Goal: Task Accomplishment & Management: Manage account settings

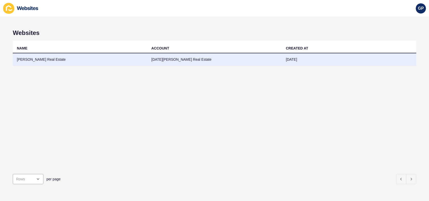
click at [61, 55] on td "[PERSON_NAME] Real Estate" at bounding box center [80, 59] width 134 height 13
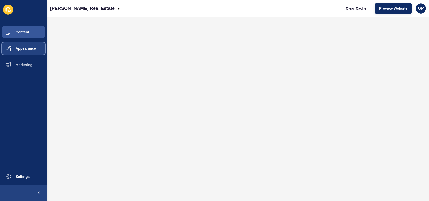
click at [30, 48] on span "Appearance" at bounding box center [17, 48] width 37 height 4
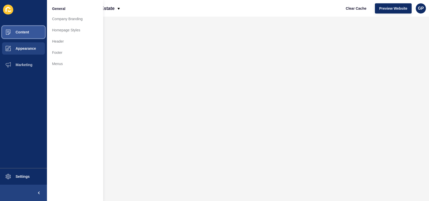
click at [16, 34] on span at bounding box center [8, 32] width 16 height 16
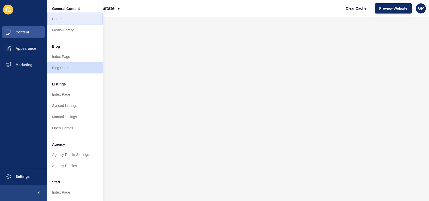
click at [65, 19] on link "Pages" at bounding box center [75, 18] width 56 height 11
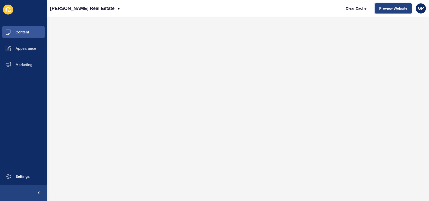
click at [392, 11] on button "Preview Website" at bounding box center [393, 8] width 37 height 10
click at [23, 31] on span "Content" at bounding box center [14, 32] width 30 height 4
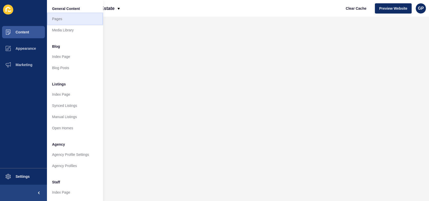
click at [60, 17] on link "Pages" at bounding box center [75, 18] width 56 height 11
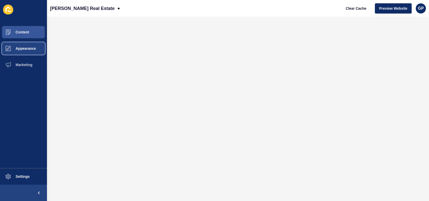
click at [24, 50] on span "Appearance" at bounding box center [17, 48] width 37 height 4
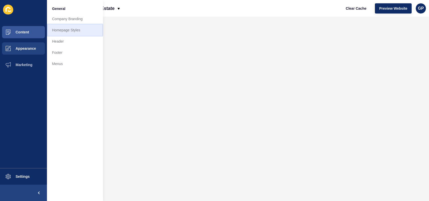
click at [75, 30] on link "Homepage Styles" at bounding box center [75, 29] width 56 height 11
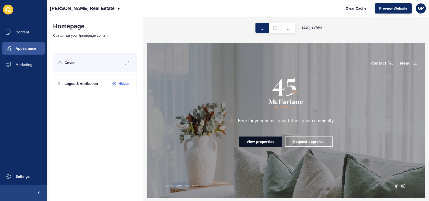
click at [92, 62] on div "Cover" at bounding box center [94, 62] width 83 height 19
click at [73, 85] on p "Logos & Attribution" at bounding box center [81, 83] width 33 height 5
click at [126, 62] on icon at bounding box center [127, 63] width 4 height 4
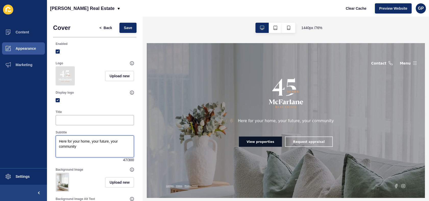
click at [86, 149] on textarea "Here for your home, your future, your community" at bounding box center [94, 146] width 77 height 20
paste textarea "2025 Outstanding Real Estate Agency - Hunter Local Business Awards"
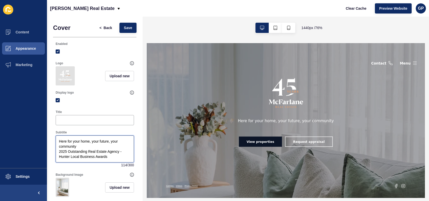
click at [97, 147] on textarea "Here for your home, your future, your community 2025 Outstanding Real Estate Ag…" at bounding box center [94, 149] width 77 height 26
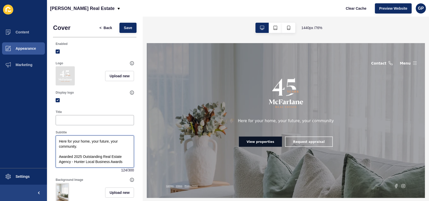
click at [123, 160] on textarea "Here for your home, your future, your community. Awarded 2025 Outstanding Real …" at bounding box center [94, 151] width 77 height 31
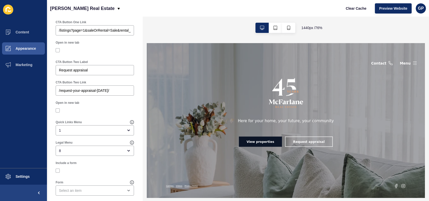
scroll to position [352, 0]
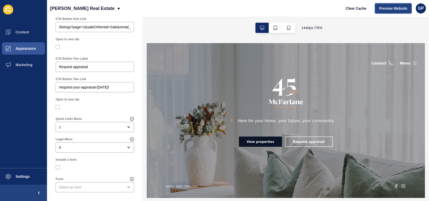
click at [393, 10] on span "Preview Website" at bounding box center [393, 8] width 28 height 5
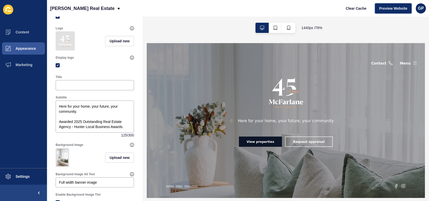
scroll to position [0, 0]
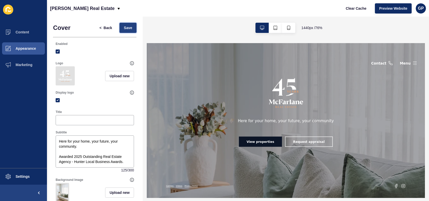
click at [129, 26] on span "Save" at bounding box center [128, 27] width 8 height 5
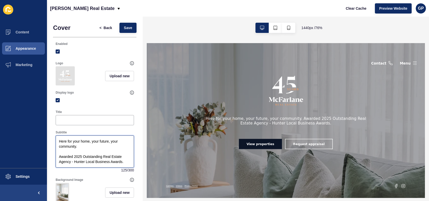
click at [81, 154] on textarea "Here for your home, your future, your community. Awarded 2025 Outstanding Real …" at bounding box center [94, 151] width 77 height 31
click at [81, 148] on textarea "Here for your home, your future, your community. Awarded 2025 Outstanding Real …" at bounding box center [94, 151] width 77 height 31
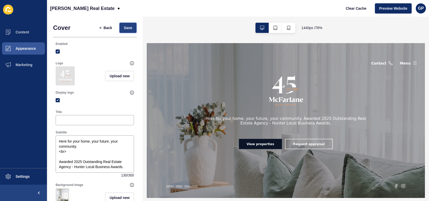
click at [130, 30] on span "Save" at bounding box center [128, 27] width 8 height 5
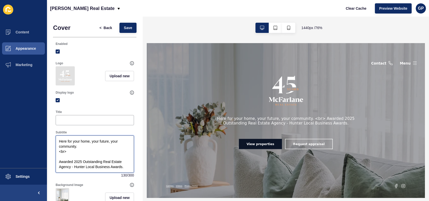
click at [82, 151] on textarea "Here for your home, your future, your community. <br> Awarded 2025 Outstanding …" at bounding box center [94, 154] width 77 height 36
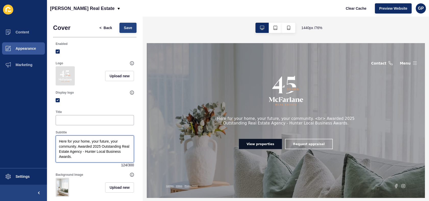
type textarea "Here for your home, your future, your community. Awarded 2025 Outstanding Real …"
click at [130, 29] on span "Save" at bounding box center [128, 27] width 8 height 5
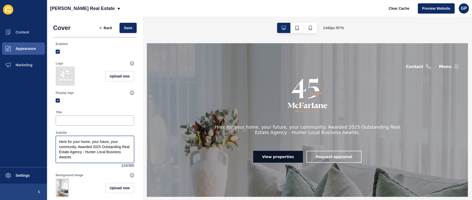
click at [97, 145] on textarea "Here for your home, your future, your community. Awarded 2025 Outstanding Real …" at bounding box center [94, 149] width 77 height 26
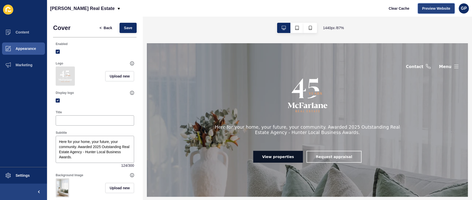
click at [429, 10] on span "Preview Website" at bounding box center [436, 8] width 28 height 5
click at [132, 28] on button "Save" at bounding box center [127, 28] width 17 height 10
